Goal: Task Accomplishment & Management: Use online tool/utility

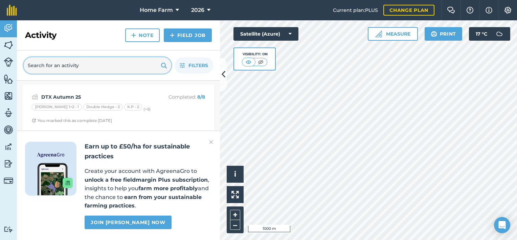
click at [102, 73] on input "text" at bounding box center [98, 65] width 148 height 16
click at [211, 141] on img at bounding box center [211, 142] width 4 height 8
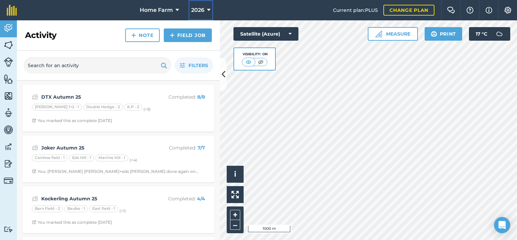
click at [206, 13] on button "2026" at bounding box center [201, 10] width 25 height 20
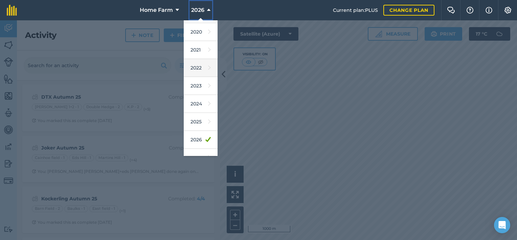
scroll to position [61, 0]
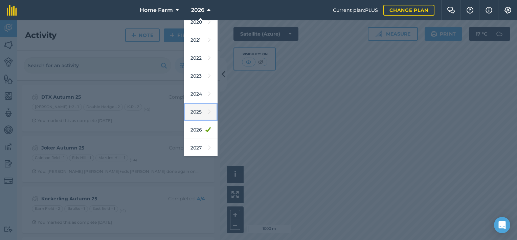
click at [201, 115] on link "2025" at bounding box center [201, 112] width 34 height 18
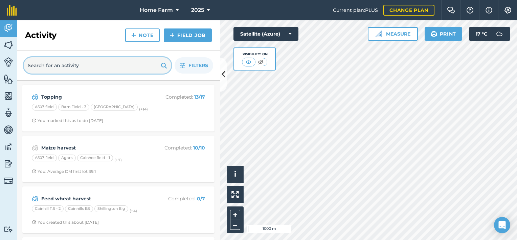
click at [93, 66] on input "text" at bounding box center [98, 65] width 148 height 16
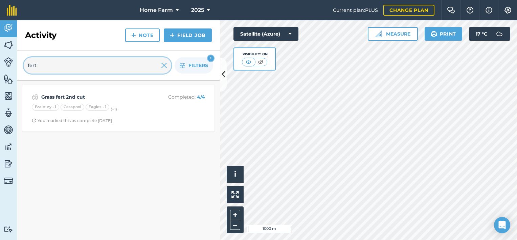
type input "fert"
click at [167, 66] on img at bounding box center [164, 65] width 6 height 8
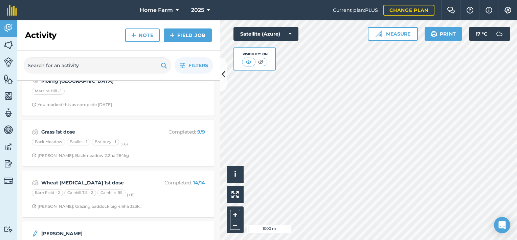
scroll to position [3318, 0]
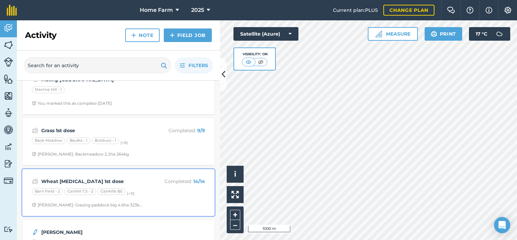
click at [118, 202] on div "[PERSON_NAME]: Grazing paddock big 4.6ha 323k..." at bounding box center [87, 204] width 111 height 5
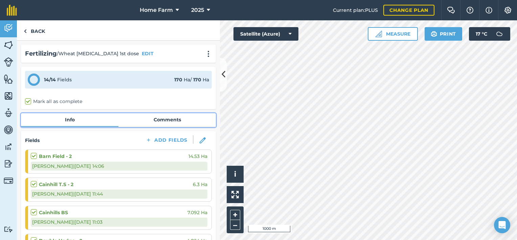
click at [167, 118] on link "Comments" at bounding box center [166, 119] width 97 height 13
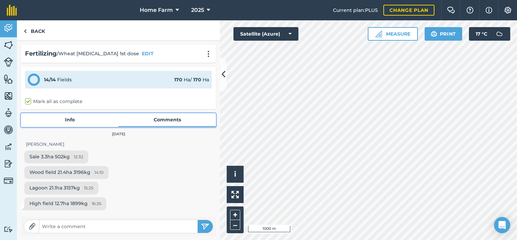
click at [73, 121] on link "Info" at bounding box center [69, 119] width 97 height 13
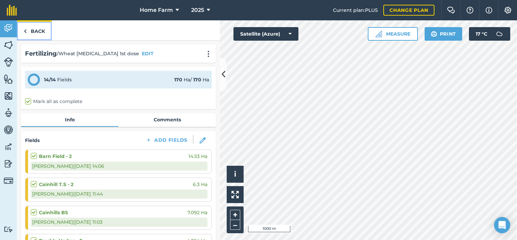
click at [39, 34] on link "Back" at bounding box center [34, 30] width 35 height 20
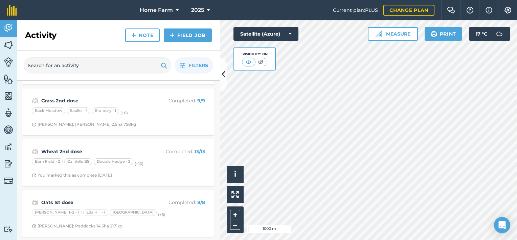
scroll to position [3048, 0]
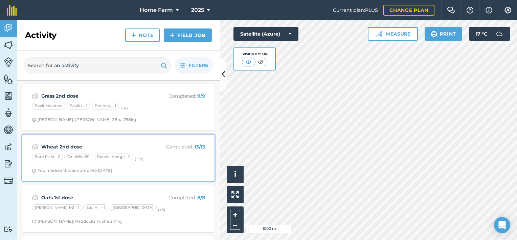
click at [142, 168] on span "You marked this as complete [DATE]" at bounding box center [118, 170] width 173 height 5
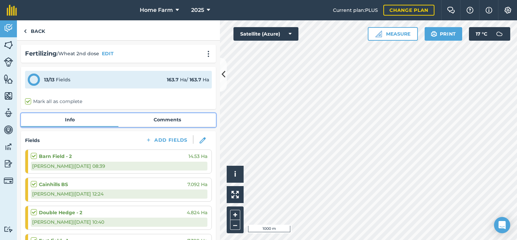
click at [167, 119] on link "Comments" at bounding box center [166, 119] width 97 height 13
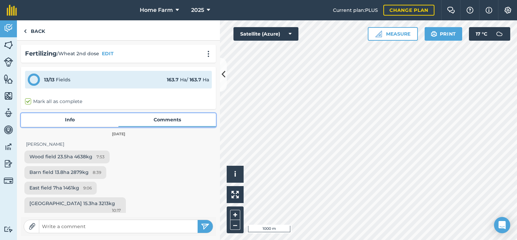
click at [76, 121] on link "Info" at bounding box center [69, 119] width 97 height 13
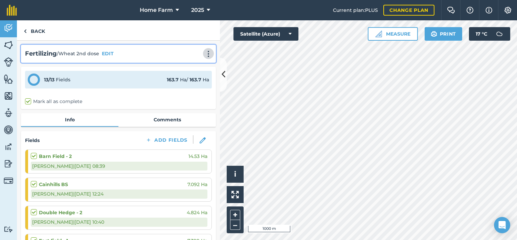
click at [205, 57] on button at bounding box center [208, 53] width 7 height 8
click at [187, 70] on link "Print" at bounding box center [194, 69] width 43 height 14
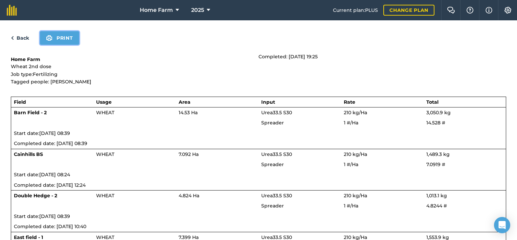
click at [61, 42] on button "Print" at bounding box center [59, 38] width 39 height 14
